Goal: Information Seeking & Learning: Learn about a topic

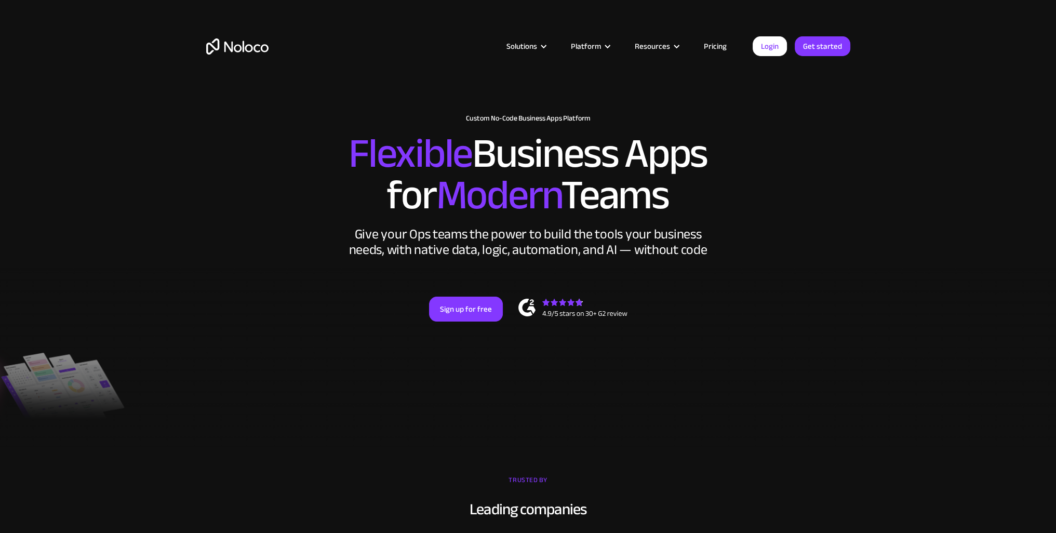
click at [549, 307] on img at bounding box center [572, 309] width 109 height 21
click at [461, 290] on div "New: Connect Noloco to Stripe Custom No-Code Business Apps Platform Flexible Bu…" at bounding box center [528, 228] width 665 height 249
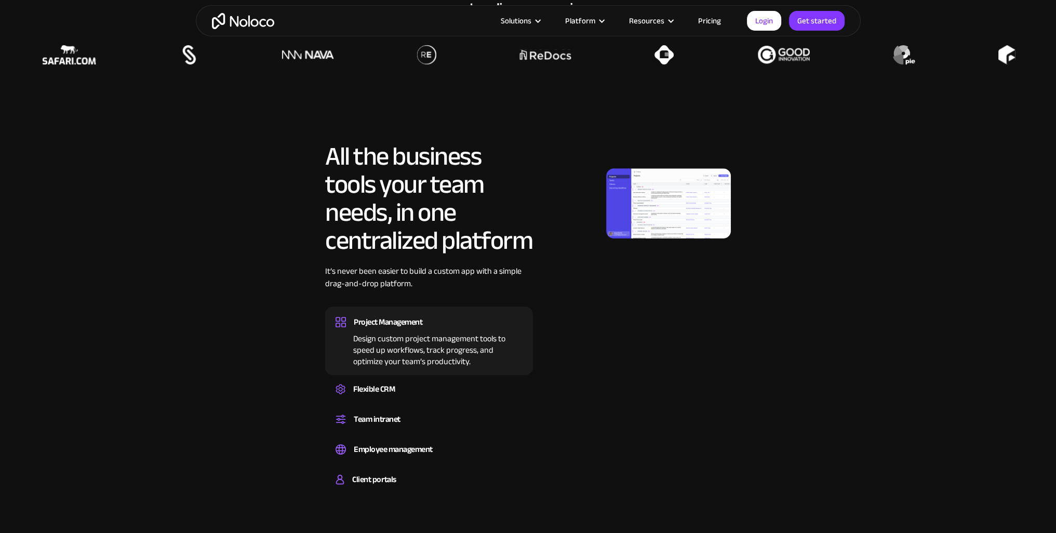
scroll to position [519, 0]
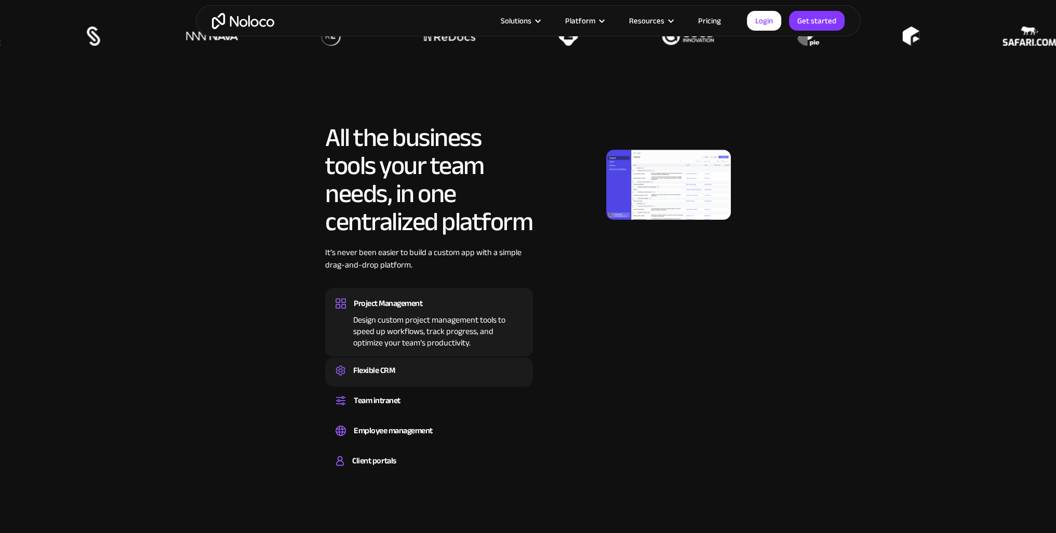
click at [406, 366] on div "Flexible CRM" at bounding box center [429, 371] width 187 height 16
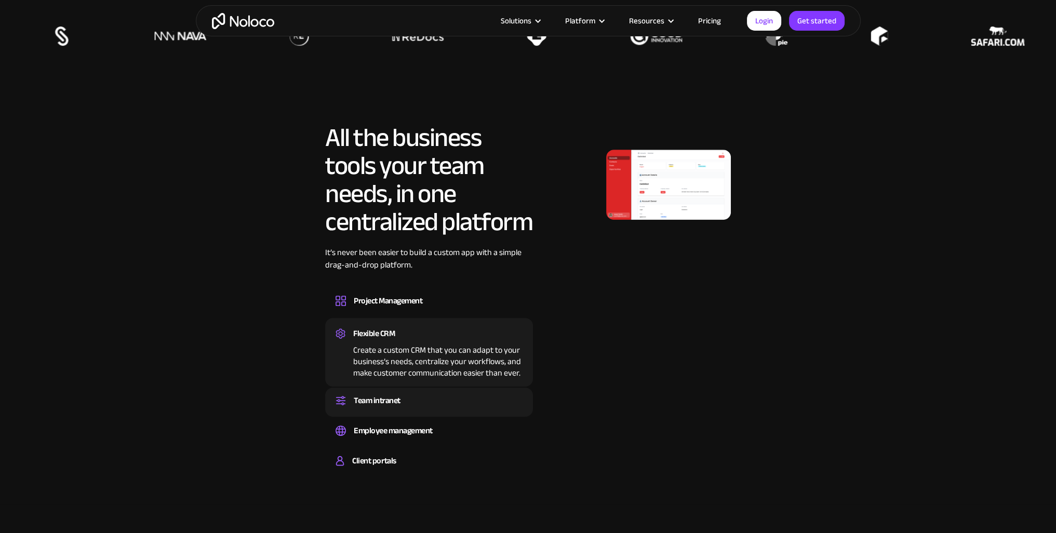
click at [389, 394] on div "Team intranet" at bounding box center [377, 401] width 47 height 16
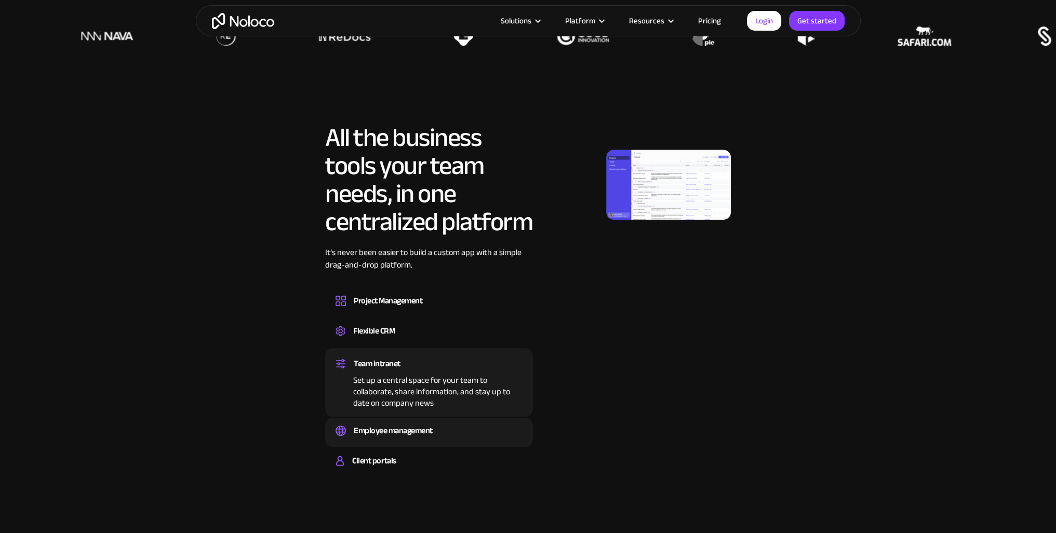
click at [393, 424] on div "Employee management" at bounding box center [393, 431] width 79 height 16
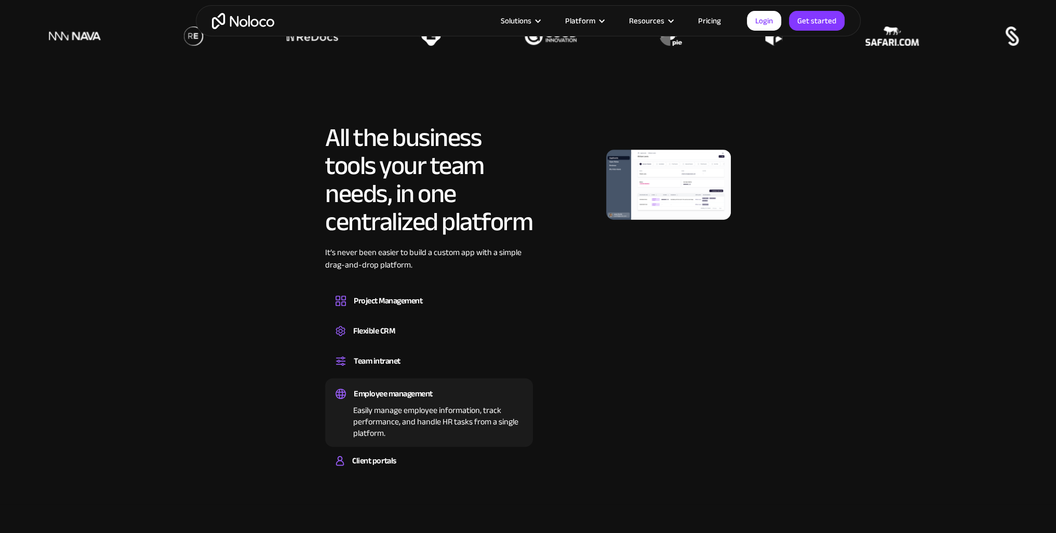
click at [399, 443] on div "Employee management Easily manage employee information, track performance, and …" at bounding box center [429, 412] width 208 height 69
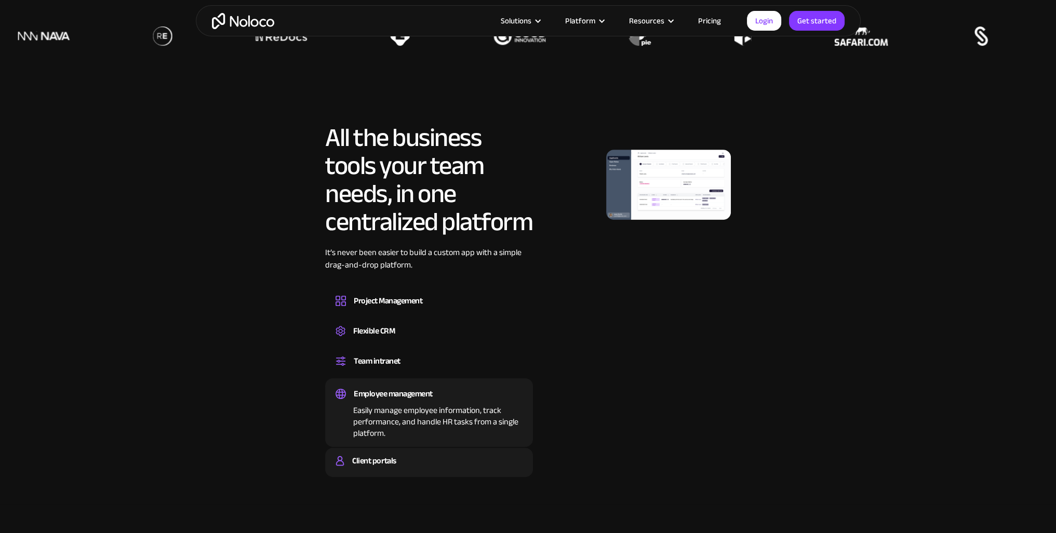
click at [394, 459] on div "Client portals" at bounding box center [374, 461] width 44 height 16
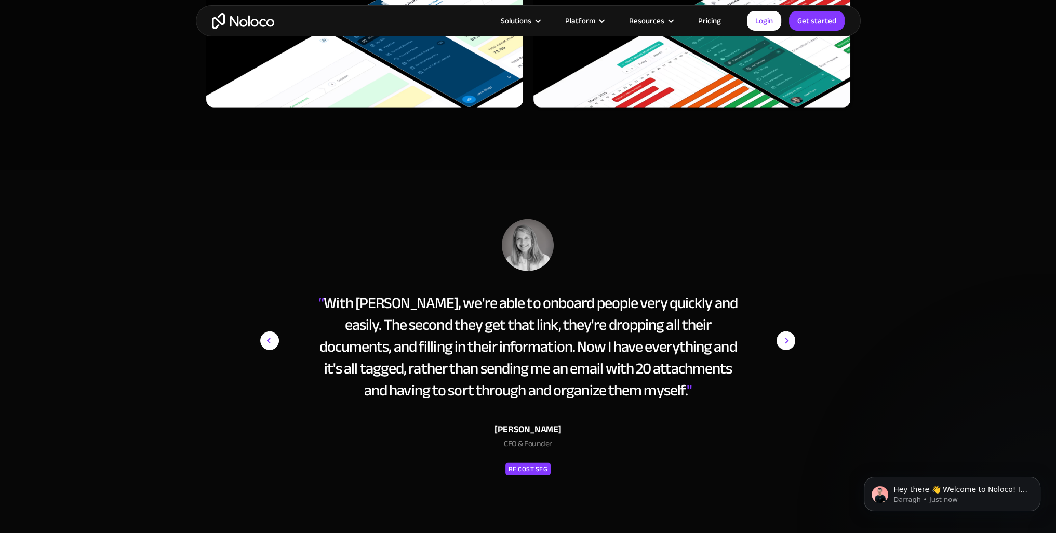
scroll to position [4155, 0]
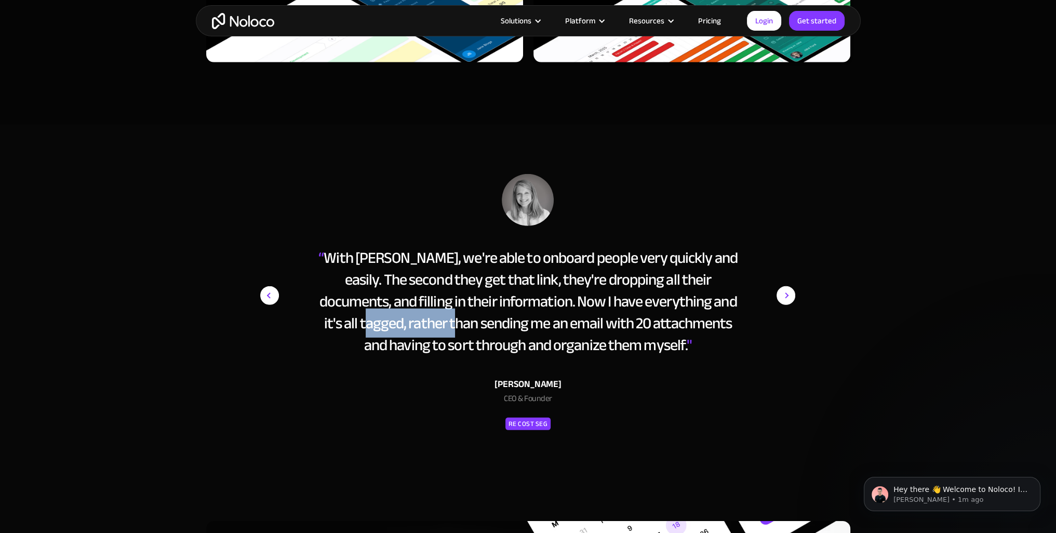
drag, startPoint x: 418, startPoint y: 334, endPoint x: 311, endPoint y: 321, distance: 107.8
click at [311, 322] on div "“ With [PERSON_NAME], we're able to onboard people very quickly and easily. The…" at bounding box center [527, 303] width 535 height 258
click at [266, 295] on img "previous slide" at bounding box center [269, 295] width 19 height 19
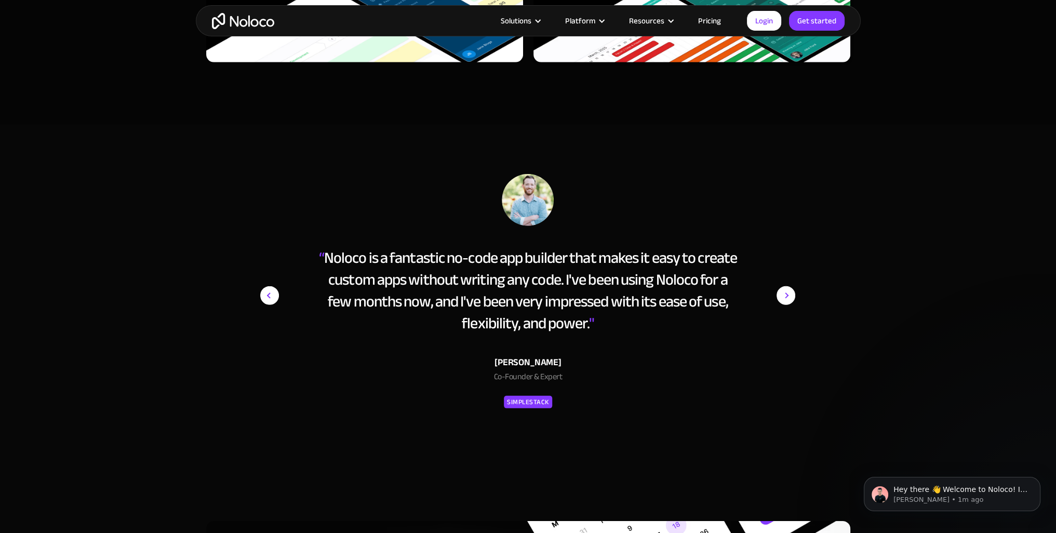
click at [266, 295] on img "previous slide" at bounding box center [269, 295] width 19 height 19
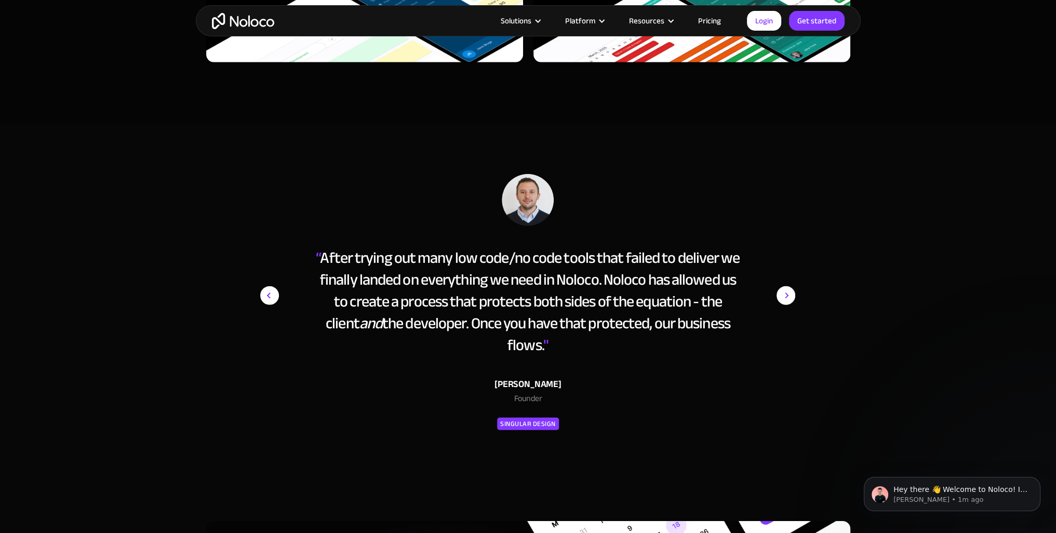
click at [266, 295] on img "previous slide" at bounding box center [269, 295] width 19 height 19
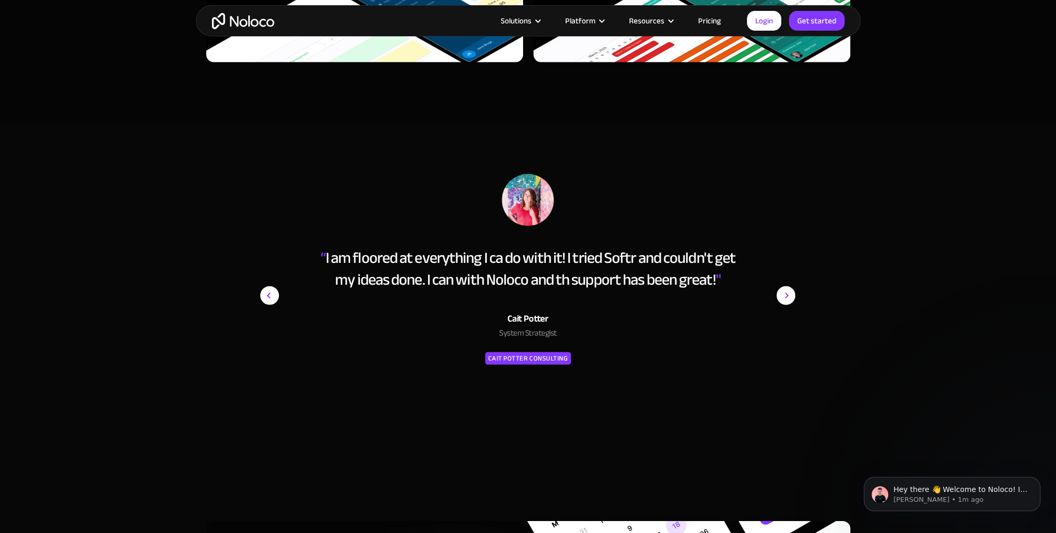
click at [266, 295] on img "previous slide" at bounding box center [269, 295] width 19 height 19
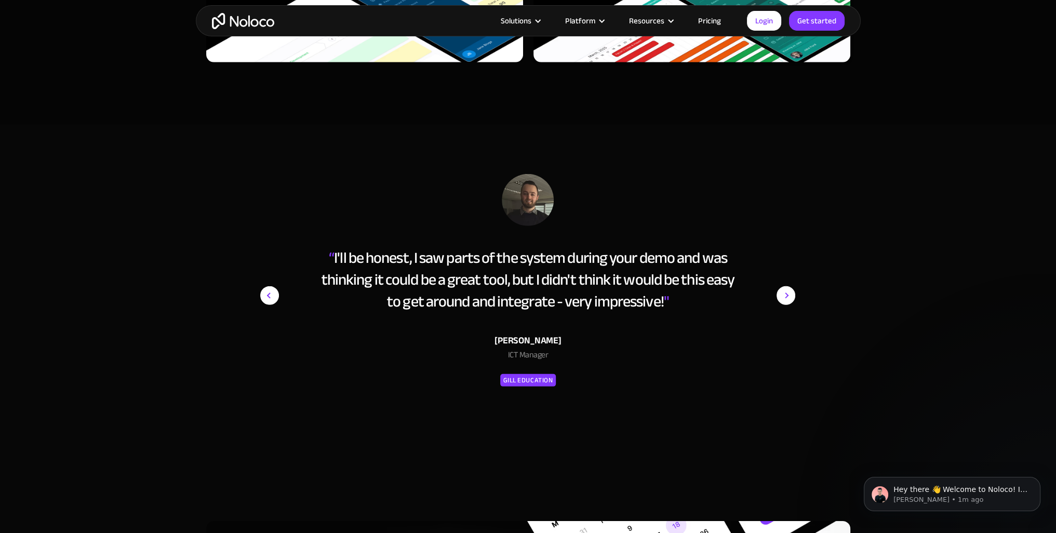
click at [266, 295] on img "previous slide" at bounding box center [269, 295] width 19 height 19
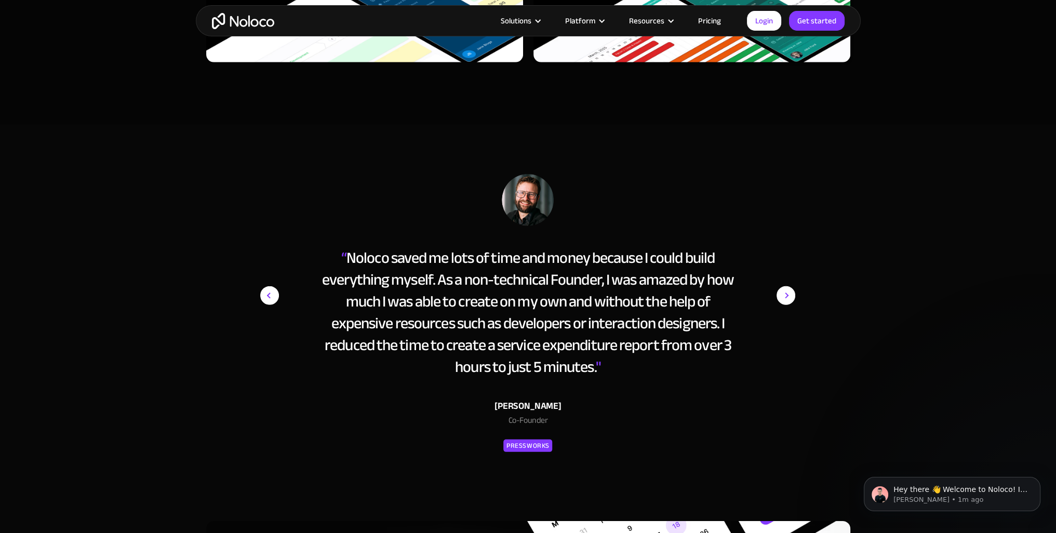
click at [266, 295] on img "previous slide" at bounding box center [269, 295] width 19 height 19
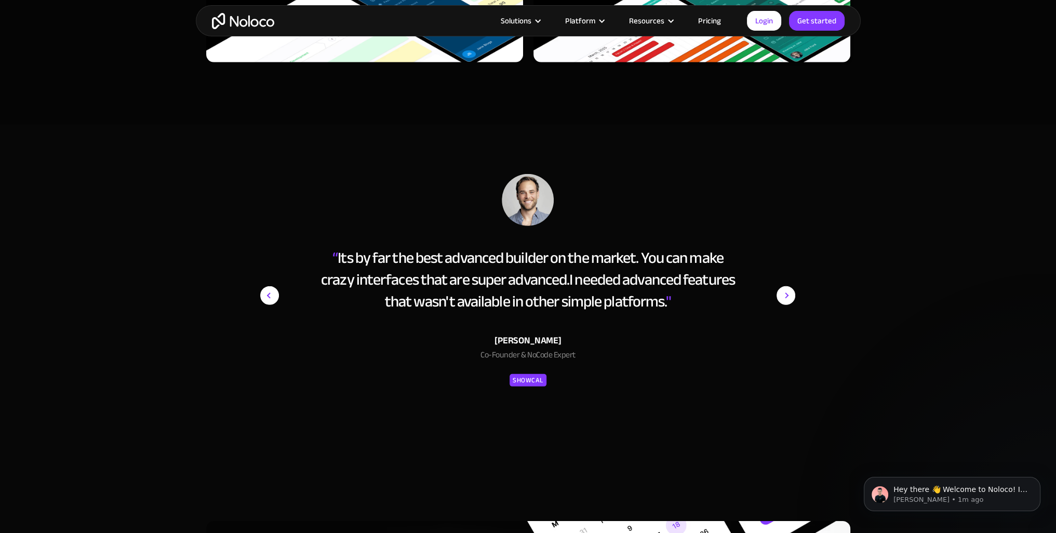
click at [266, 295] on img "previous slide" at bounding box center [269, 295] width 19 height 19
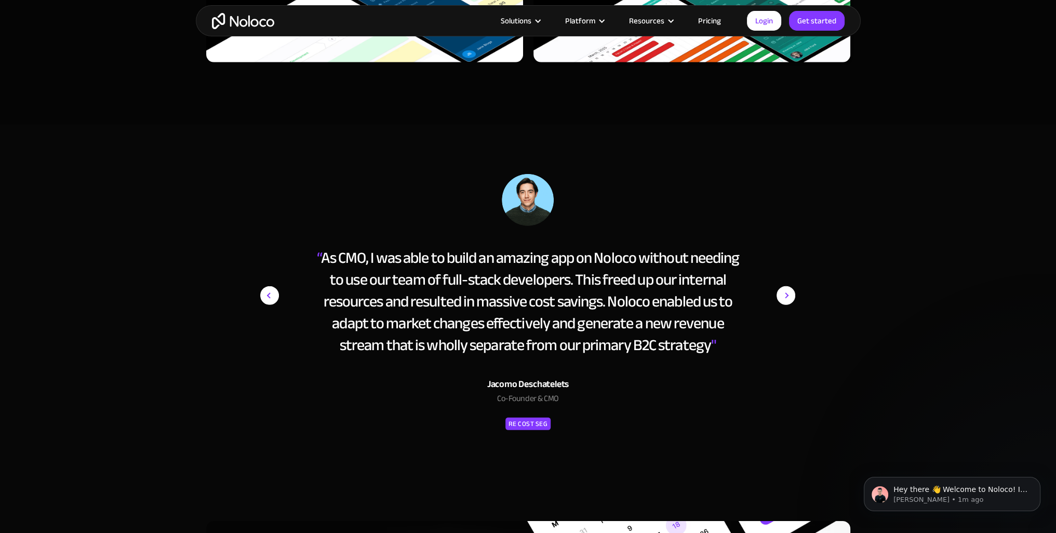
click at [266, 295] on img "previous slide" at bounding box center [269, 295] width 19 height 19
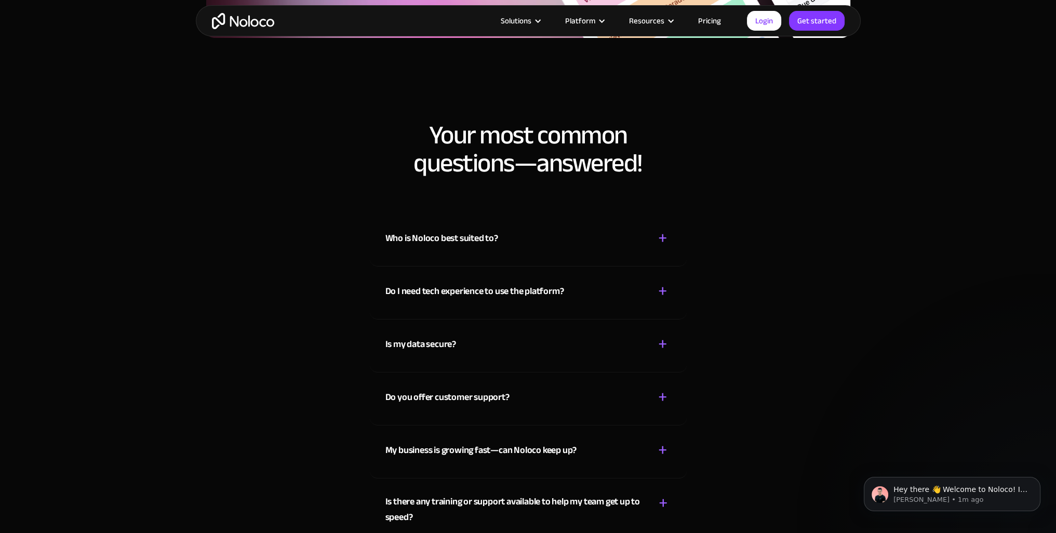
scroll to position [4986, 0]
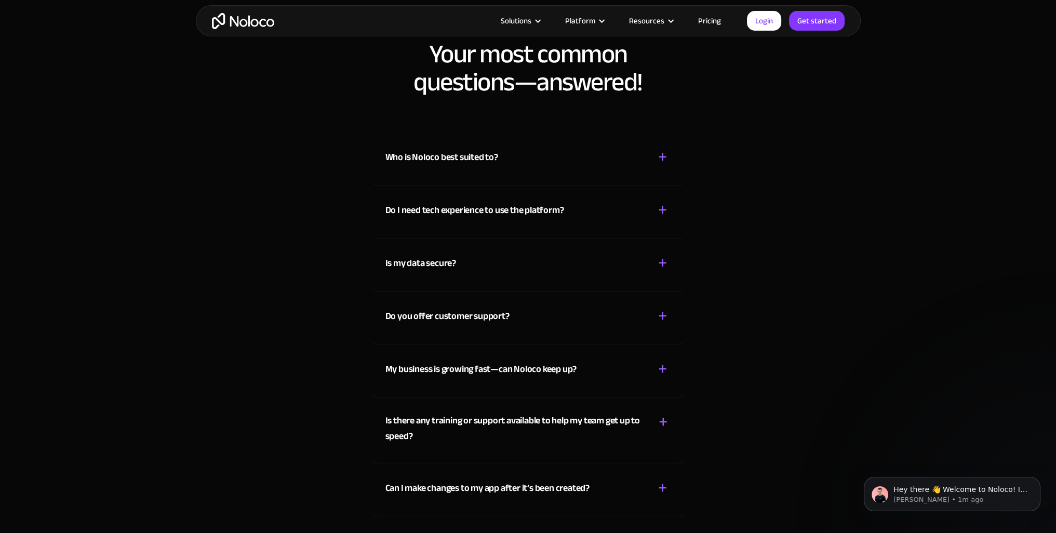
click at [394, 154] on div "Who is Noloco best suited to?" at bounding box center [441, 158] width 113 height 16
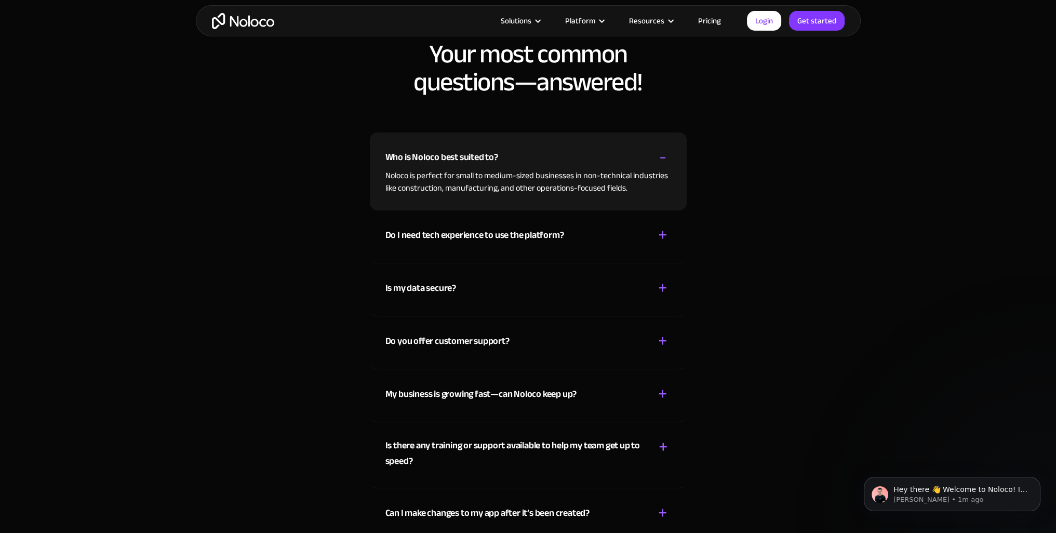
click at [478, 237] on div "Do I need tech experience to use the platform?" at bounding box center [474, 236] width 179 height 16
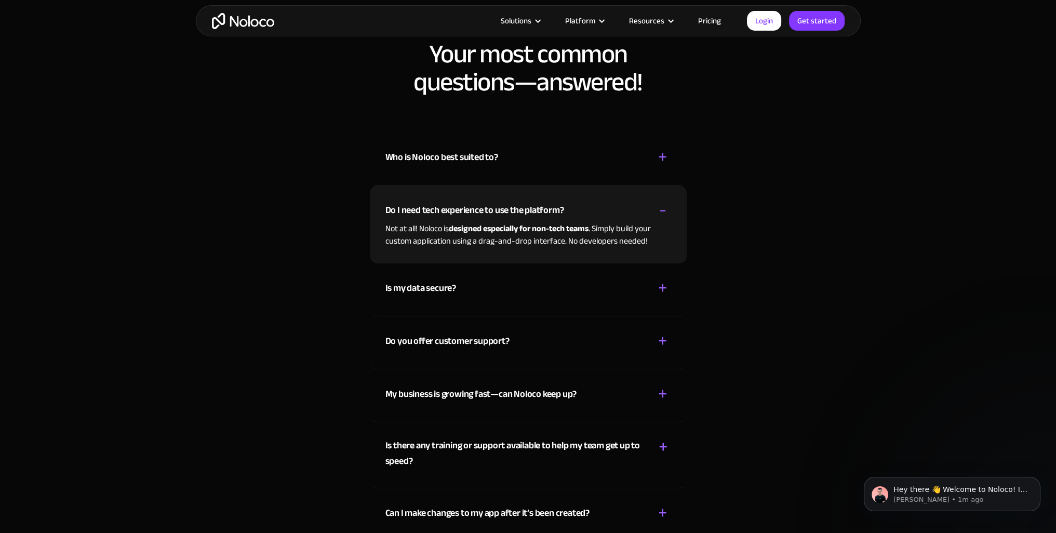
click at [434, 291] on div "Is my data secure?" at bounding box center [420, 288] width 71 height 16
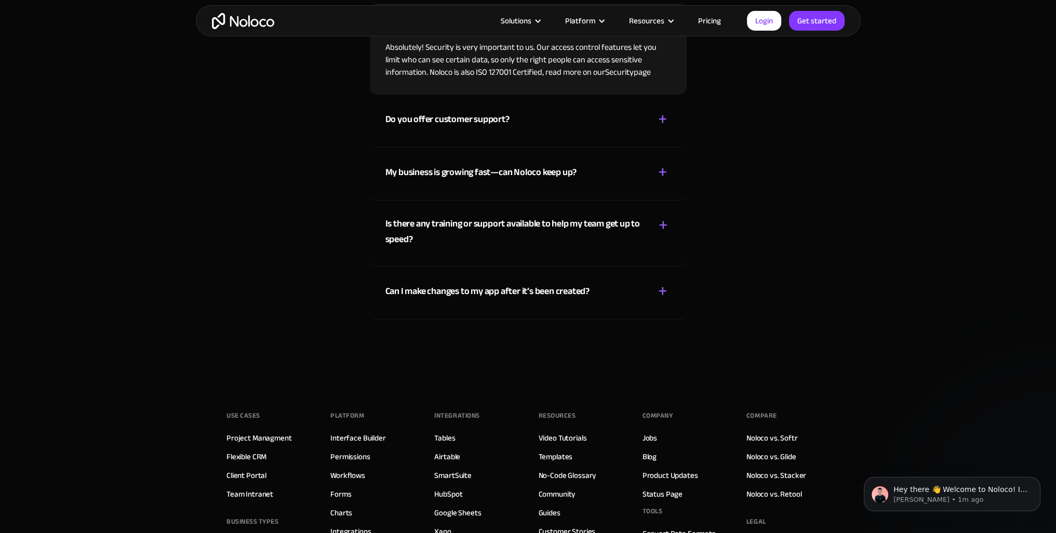
scroll to position [5246, 0]
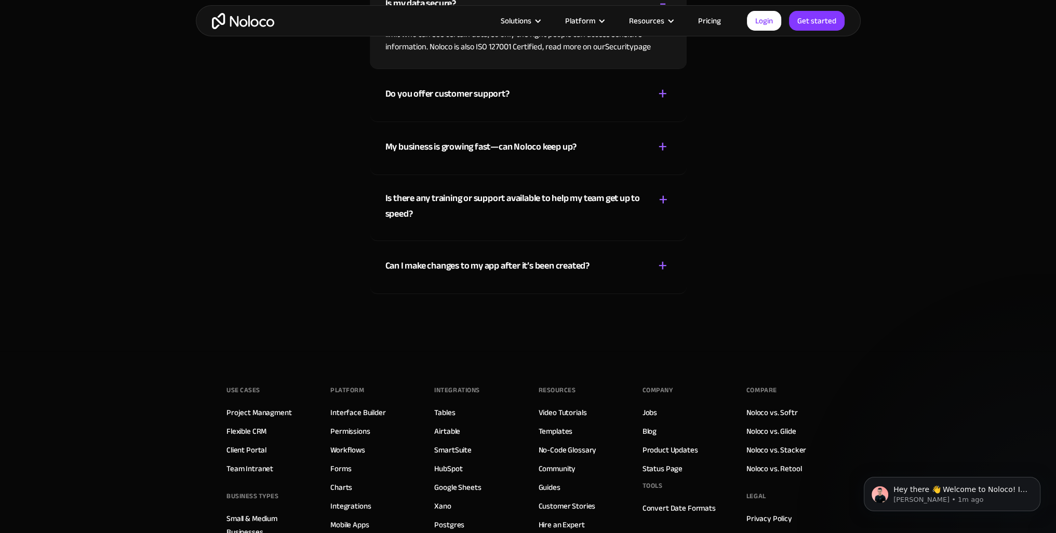
click at [426, 269] on div "Can I make changes to my app after it’s been created?" at bounding box center [487, 266] width 204 height 16
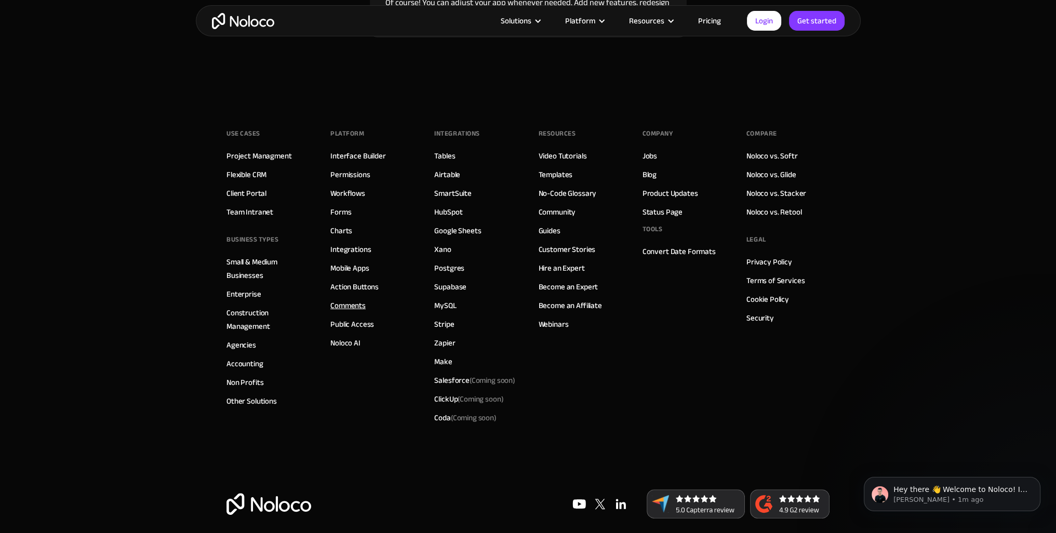
scroll to position [5500, 0]
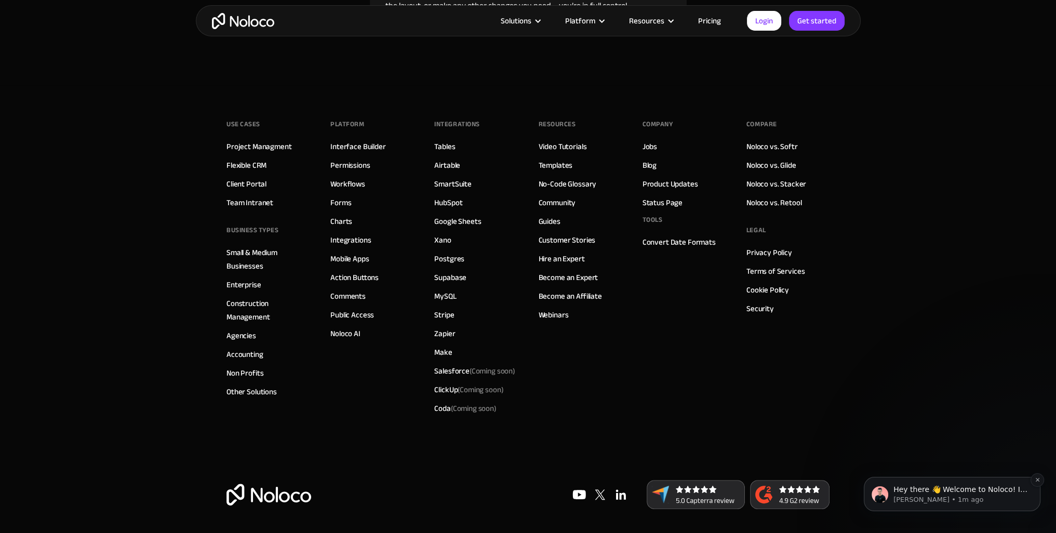
click at [899, 496] on p "[PERSON_NAME] • 1m ago" at bounding box center [960, 499] width 134 height 9
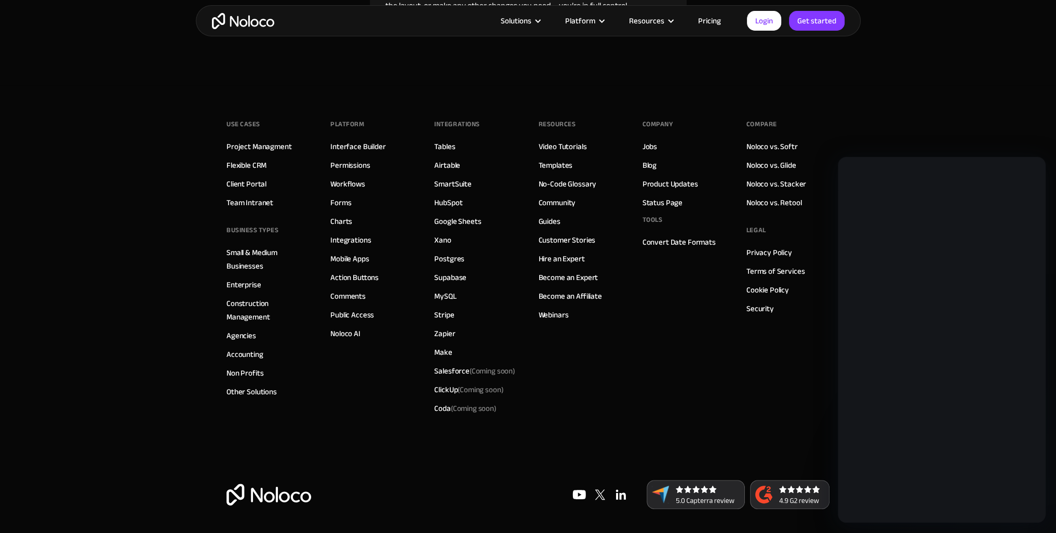
scroll to position [0, 0]
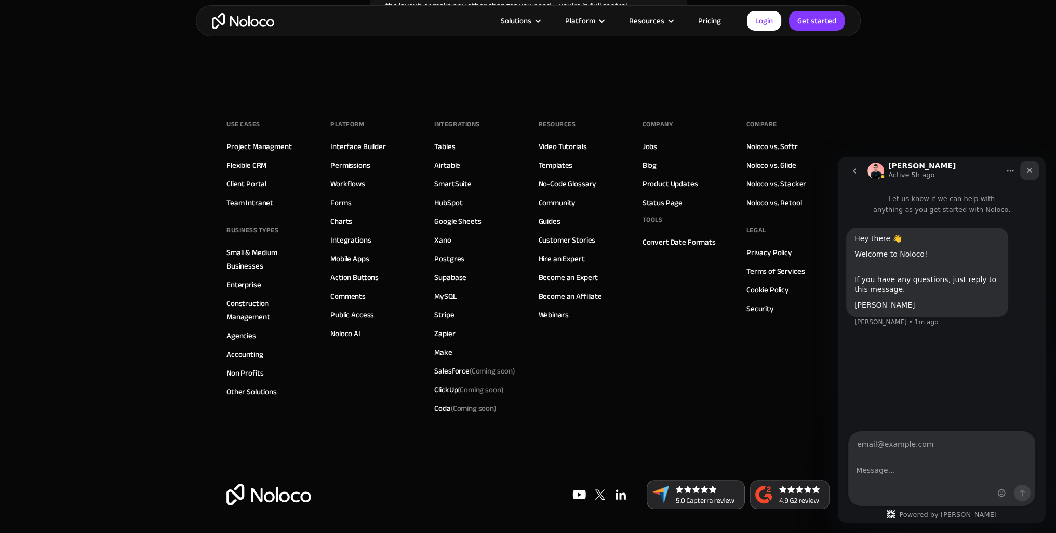
click at [1031, 165] on div "Close" at bounding box center [1029, 170] width 19 height 19
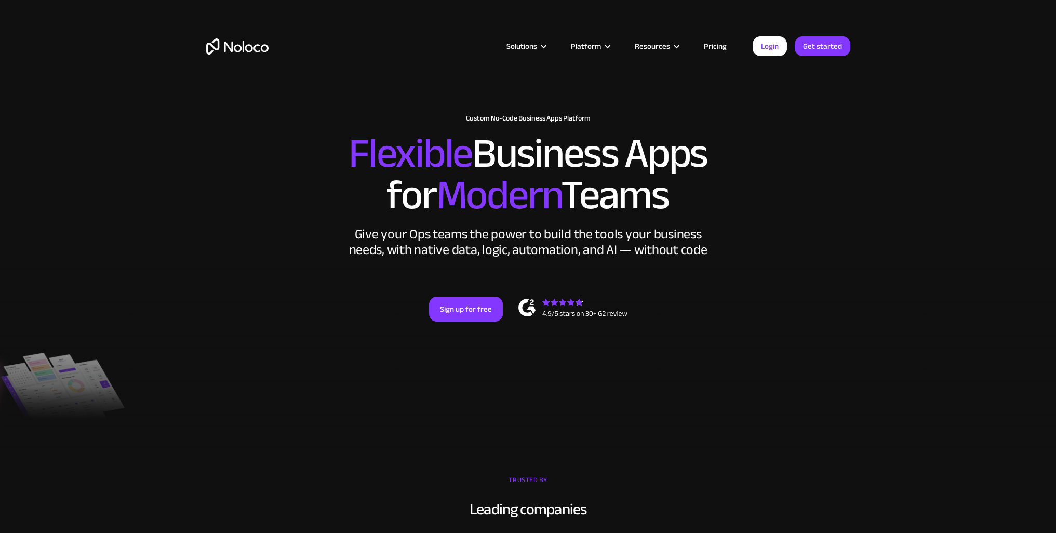
click at [721, 46] on link "Pricing" at bounding box center [715, 46] width 49 height 14
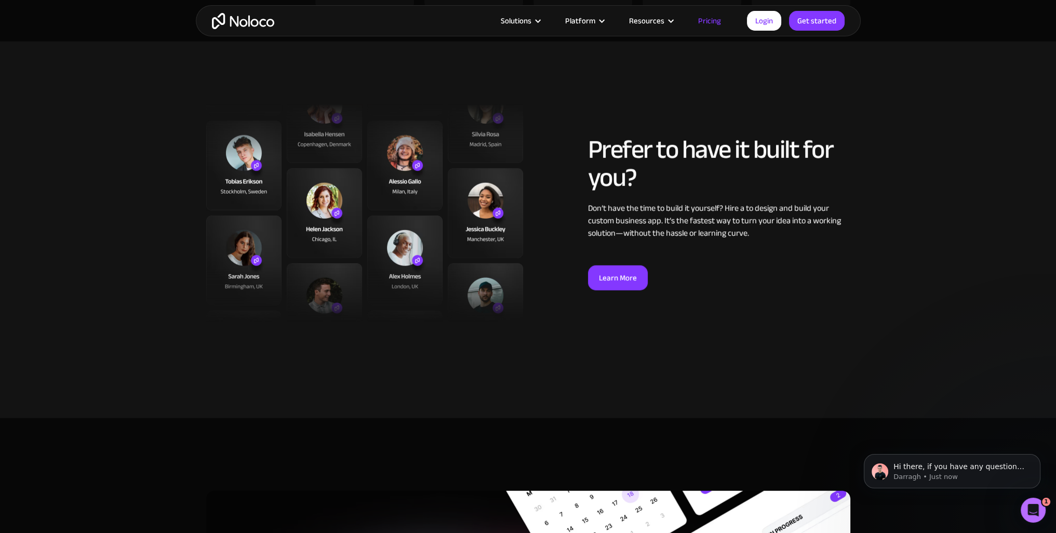
scroll to position [3740, 0]
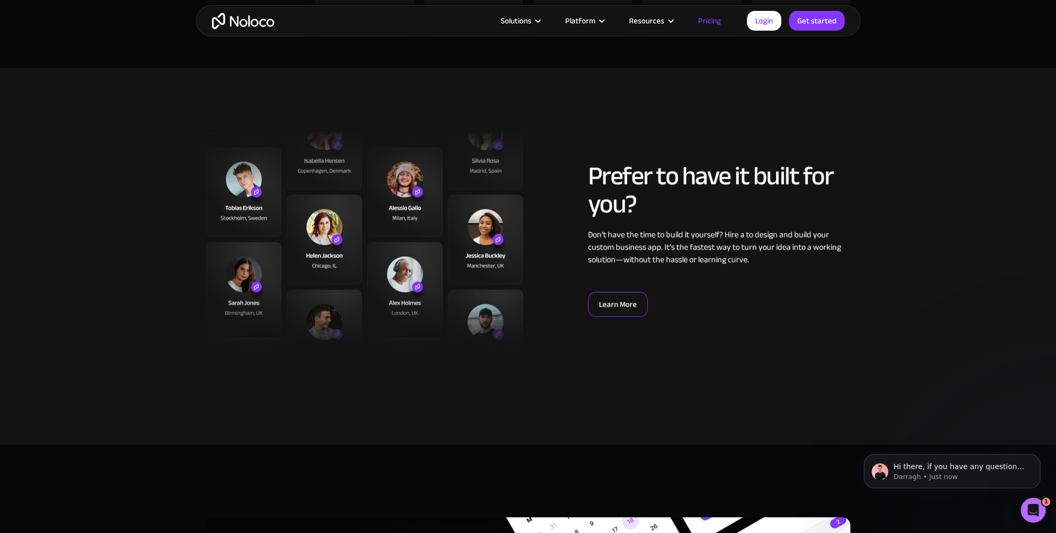
click at [626, 298] on link "Learn More" at bounding box center [618, 304] width 60 height 25
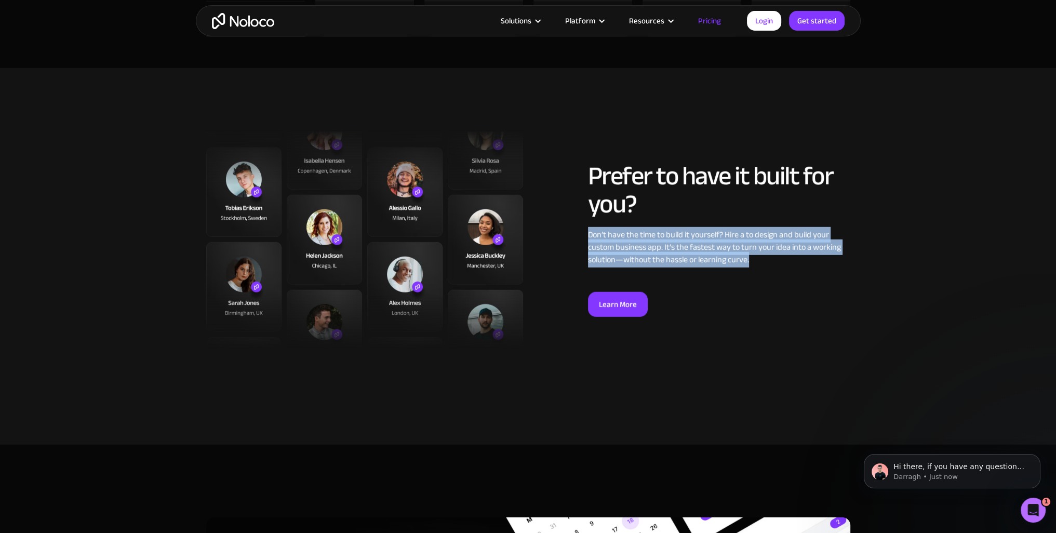
drag, startPoint x: 589, startPoint y: 232, endPoint x: 808, endPoint y: 264, distance: 221.0
click at [808, 264] on div "Prefer to have it built for you? Don’t have the time to build it yourself? Hire…" at bounding box center [691, 239] width 327 height 155
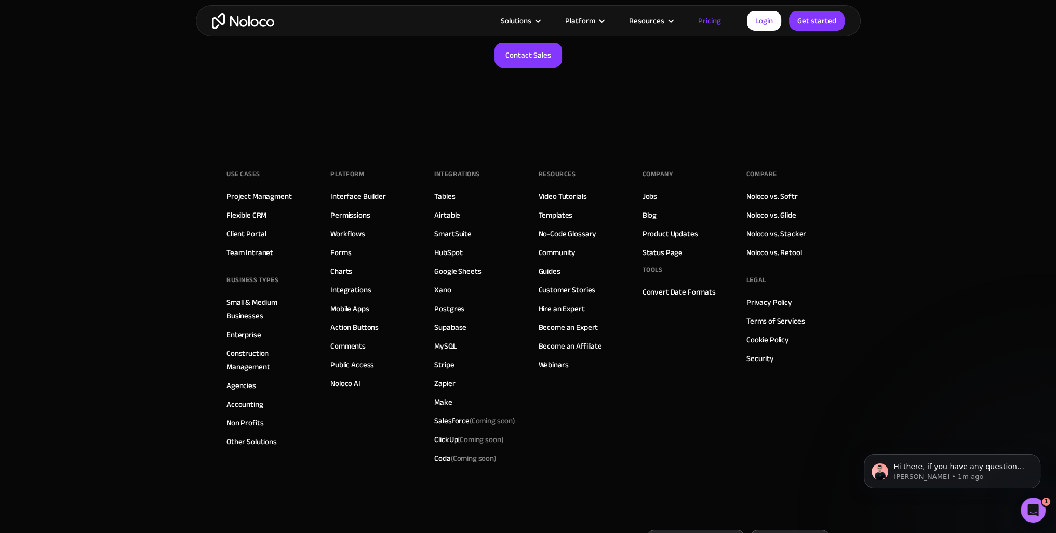
scroll to position [5047, 0]
